Goal: Information Seeking & Learning: Learn about a topic

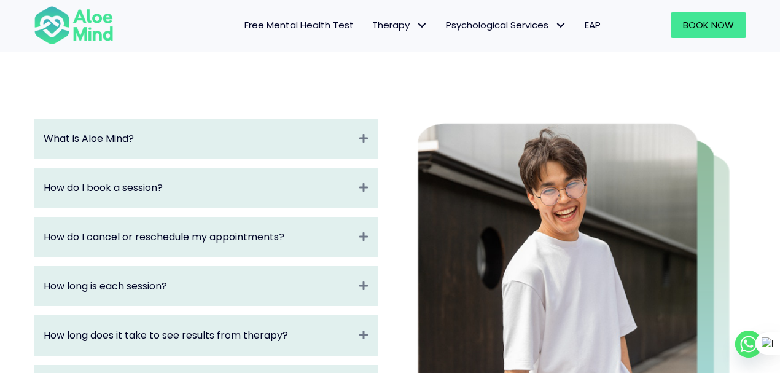
scroll to position [123, 0]
click at [357, 235] on div "How do I cancel or reschedule my appointments? Expand" at bounding box center [205, 236] width 343 height 39
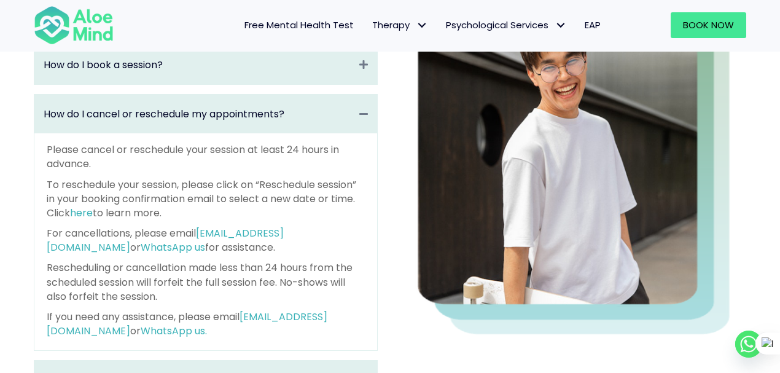
scroll to position [409, 0]
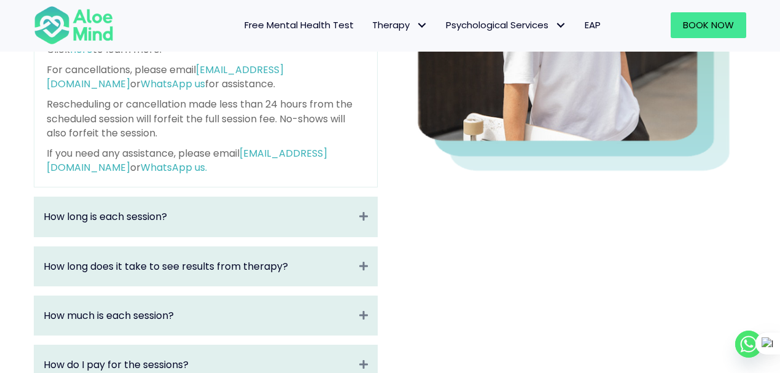
click at [363, 227] on div "How long is each session? Collapse" at bounding box center [205, 216] width 343 height 39
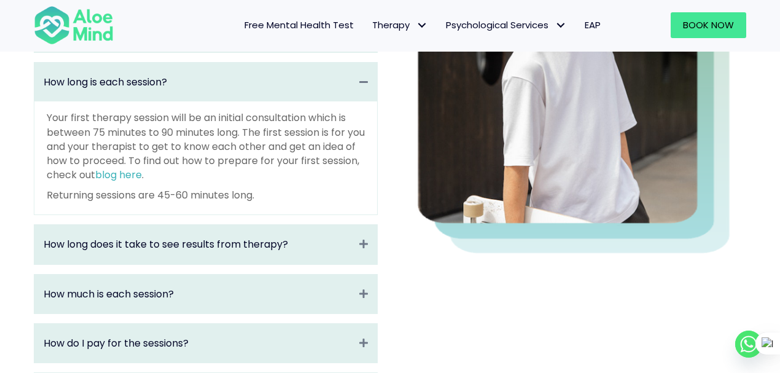
scroll to position [368, 0]
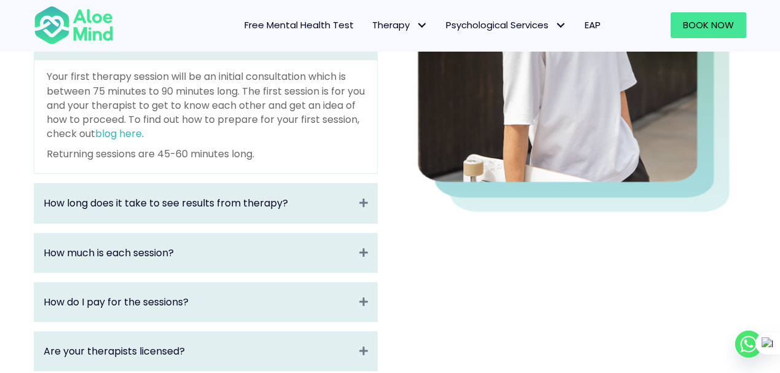
click at [358, 207] on div "How long does it take to see results from therapy? Expand" at bounding box center [205, 203] width 343 height 39
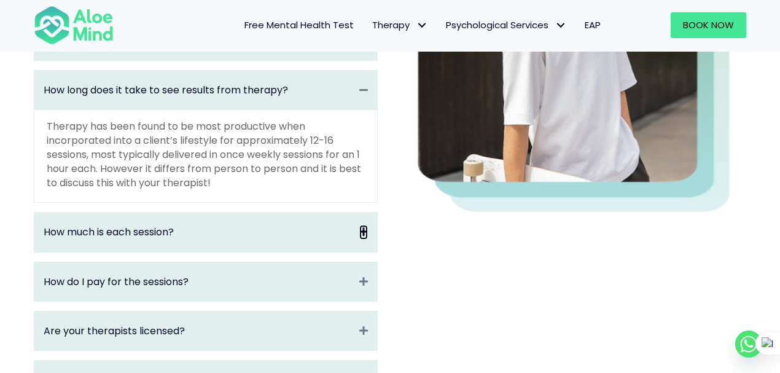
click at [362, 232] on icon "Expand" at bounding box center [363, 232] width 9 height 14
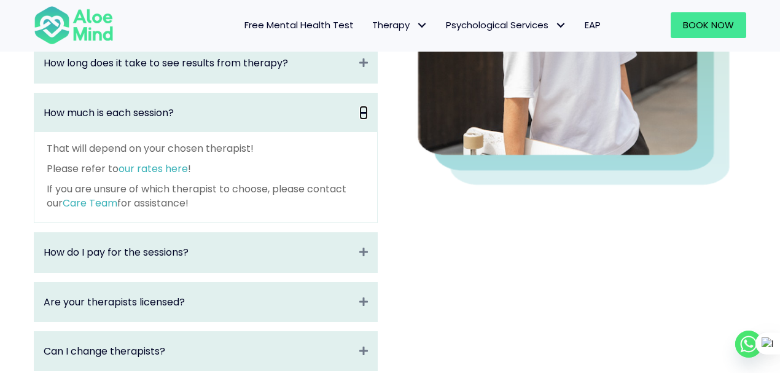
scroll to position [409, 0]
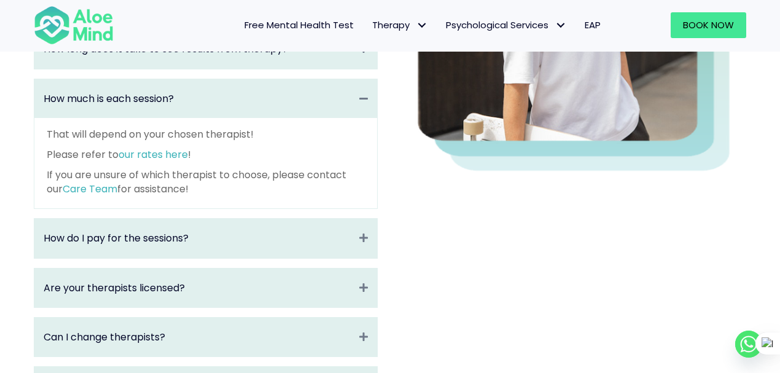
click at [358, 240] on div "How do I pay for the sessions? Expand" at bounding box center [205, 238] width 343 height 39
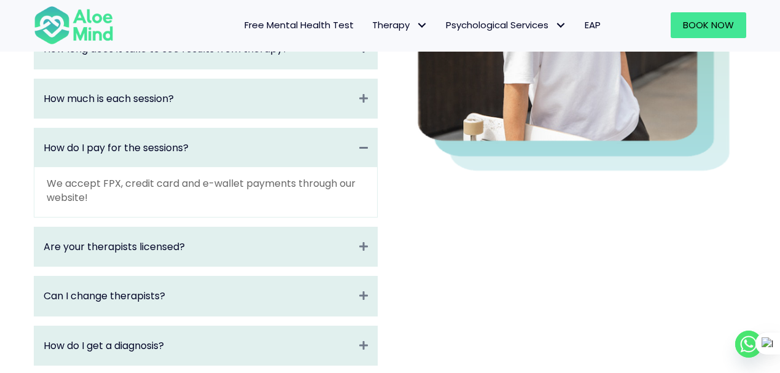
click at [365, 257] on div "Are your therapists licensed? Collapse" at bounding box center [205, 246] width 343 height 39
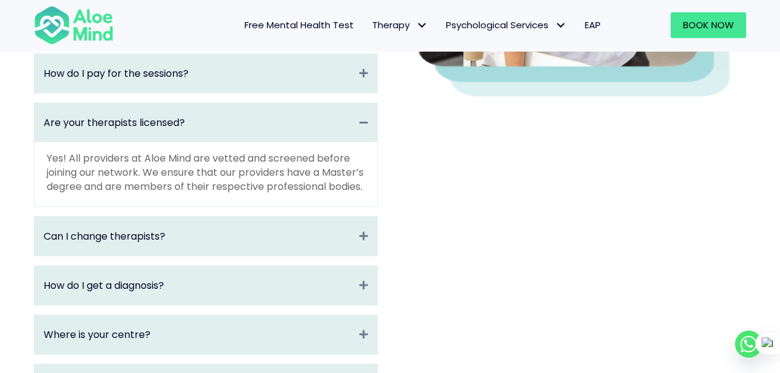
scroll to position [532, 0]
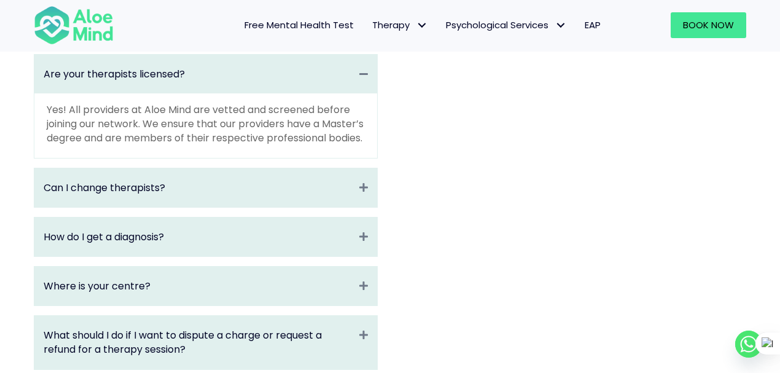
click at [351, 256] on div "How do I get a diagnosis? Expand" at bounding box center [205, 236] width 343 height 39
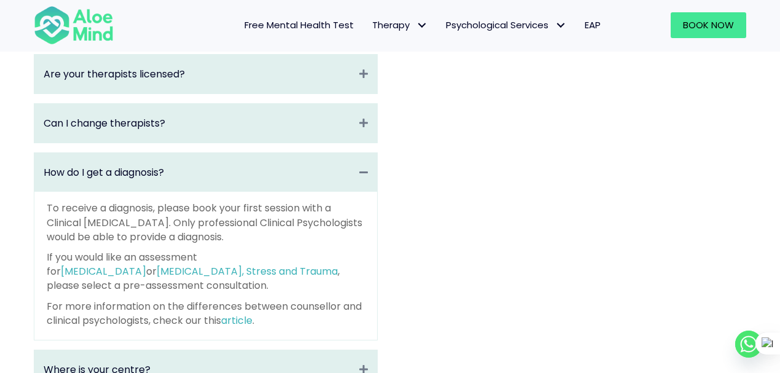
click at [359, 122] on div "Can I change therapists? Expand" at bounding box center [205, 123] width 343 height 39
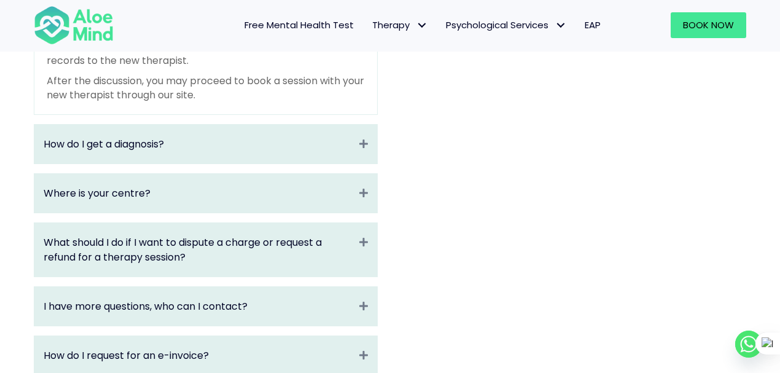
scroll to position [818, 0]
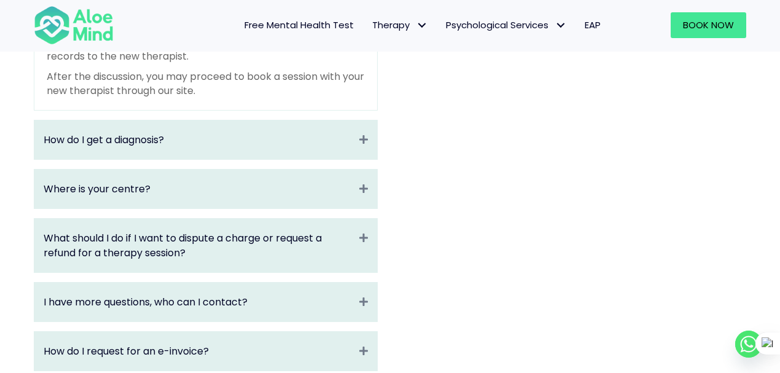
click at [345, 201] on div "Where is your centre? Collapse" at bounding box center [205, 189] width 343 height 39
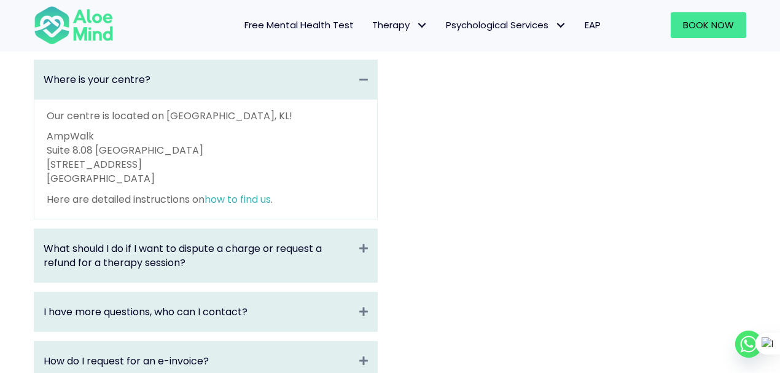
scroll to position [672, 0]
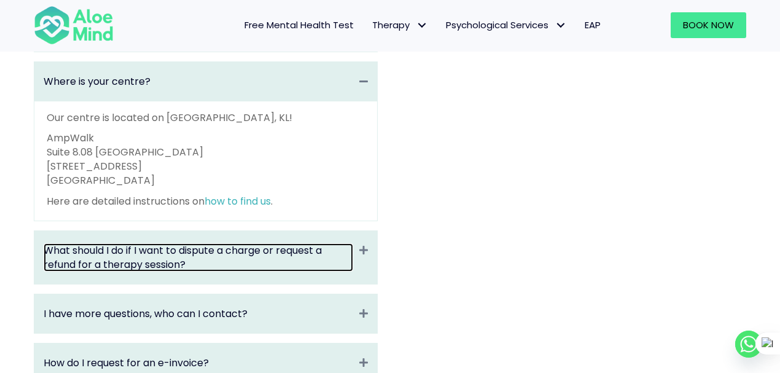
click at [335, 264] on link "What should I do if I want to dispute a charge or request a refund for a therap…" at bounding box center [199, 257] width 310 height 28
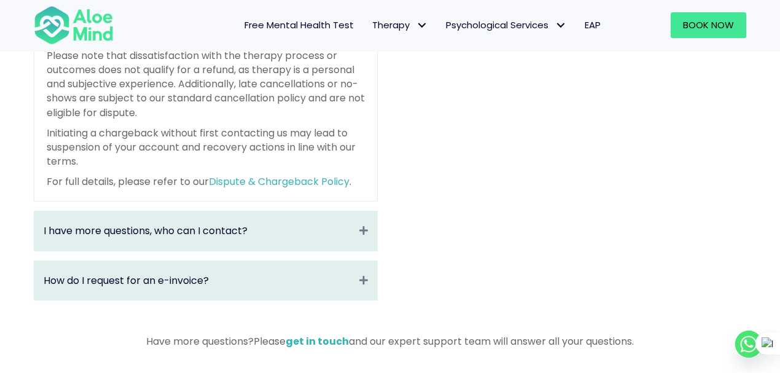
scroll to position [876, 0]
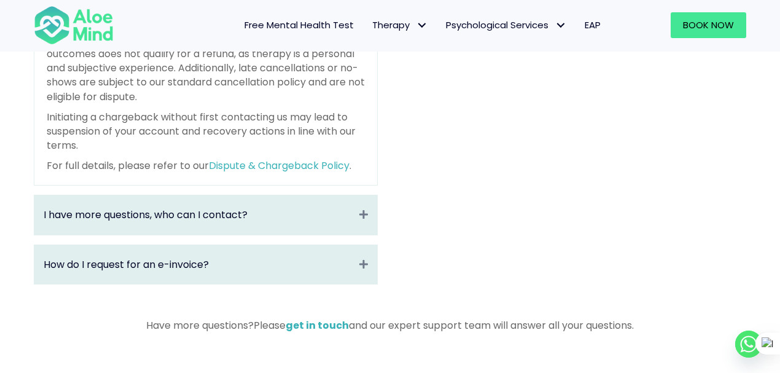
click at [338, 234] on div "I have more questions, who can I contact? Expand" at bounding box center [205, 214] width 343 height 39
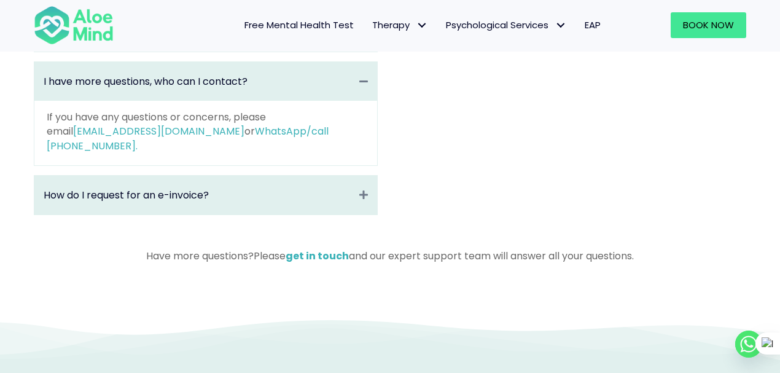
scroll to position [785, 0]
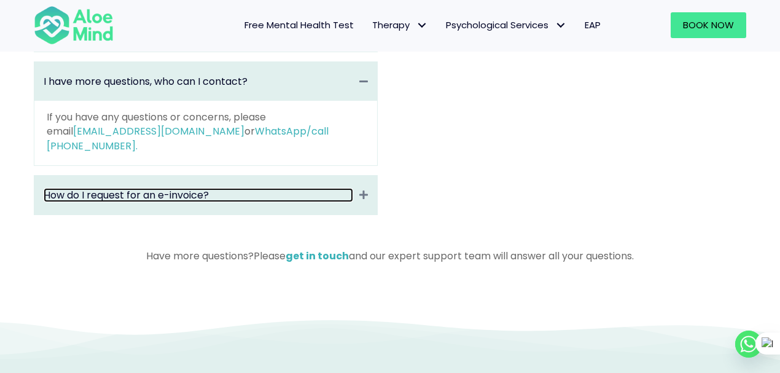
click at [329, 188] on link "How do I request for an e-invoice?" at bounding box center [199, 195] width 310 height 14
